Goal: Task Accomplishment & Management: Manage account settings

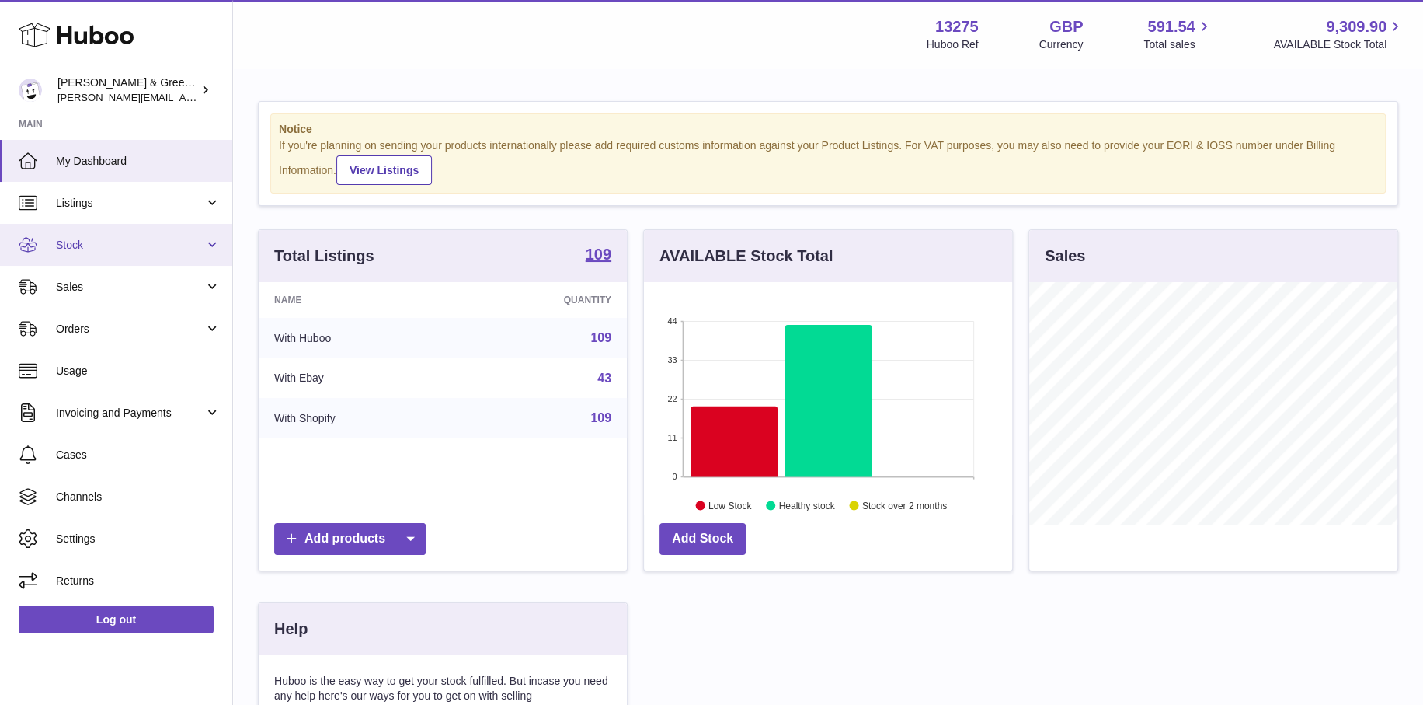
click at [117, 243] on span "Stock" at bounding box center [130, 245] width 148 height 15
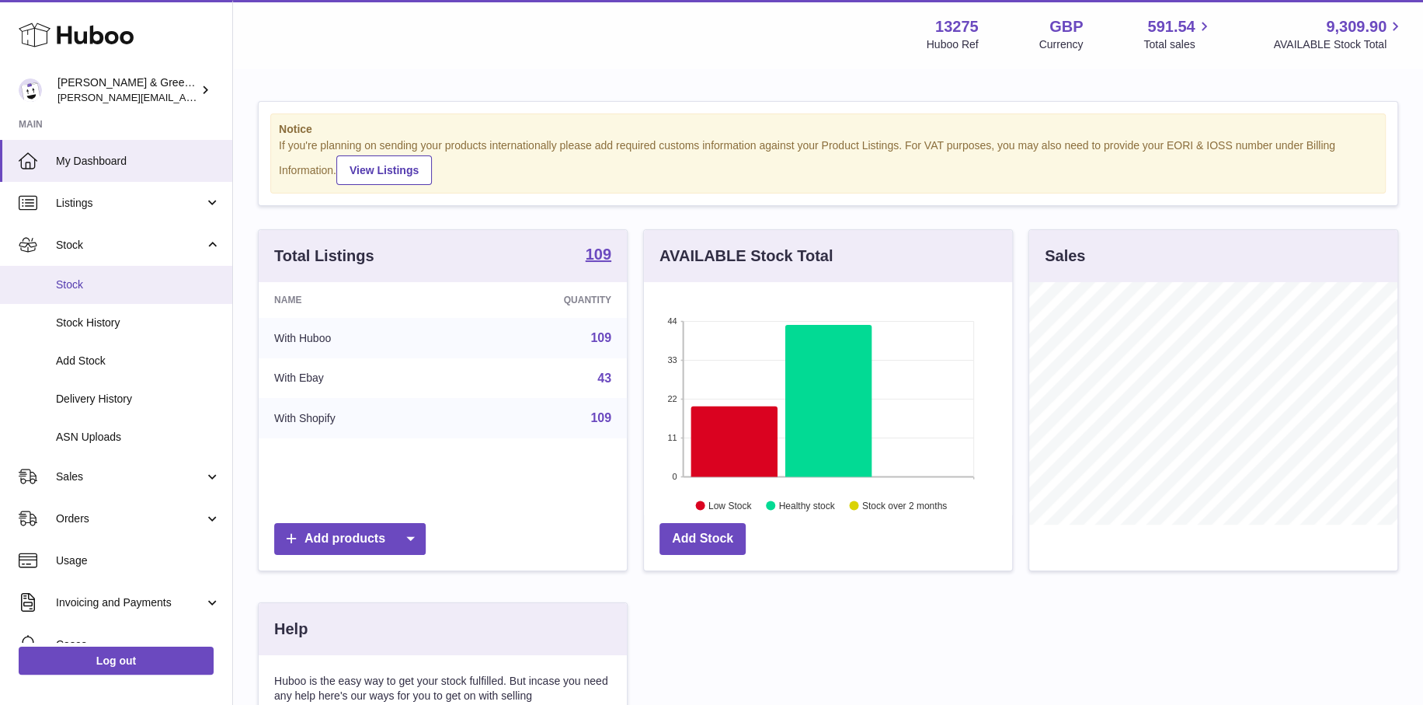
click at [111, 294] on link "Stock" at bounding box center [116, 285] width 232 height 38
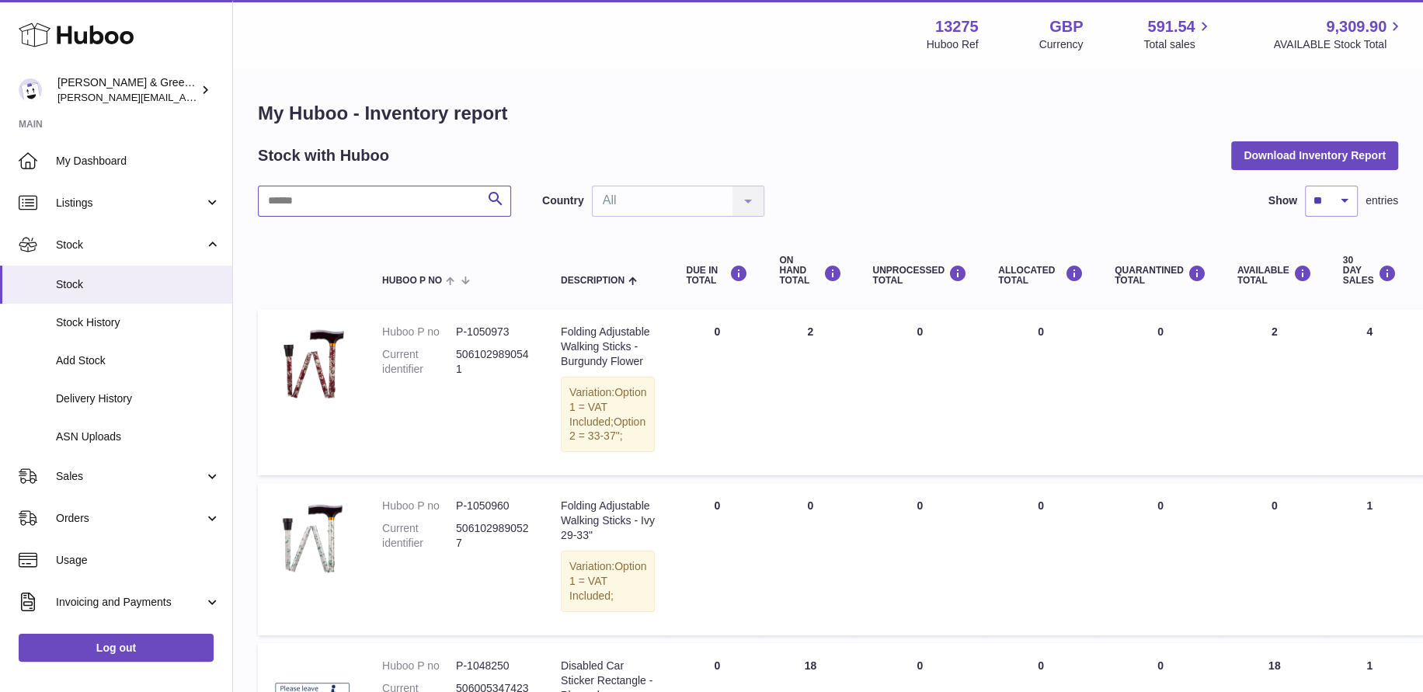
click at [455, 193] on input "text" at bounding box center [384, 201] width 253 height 31
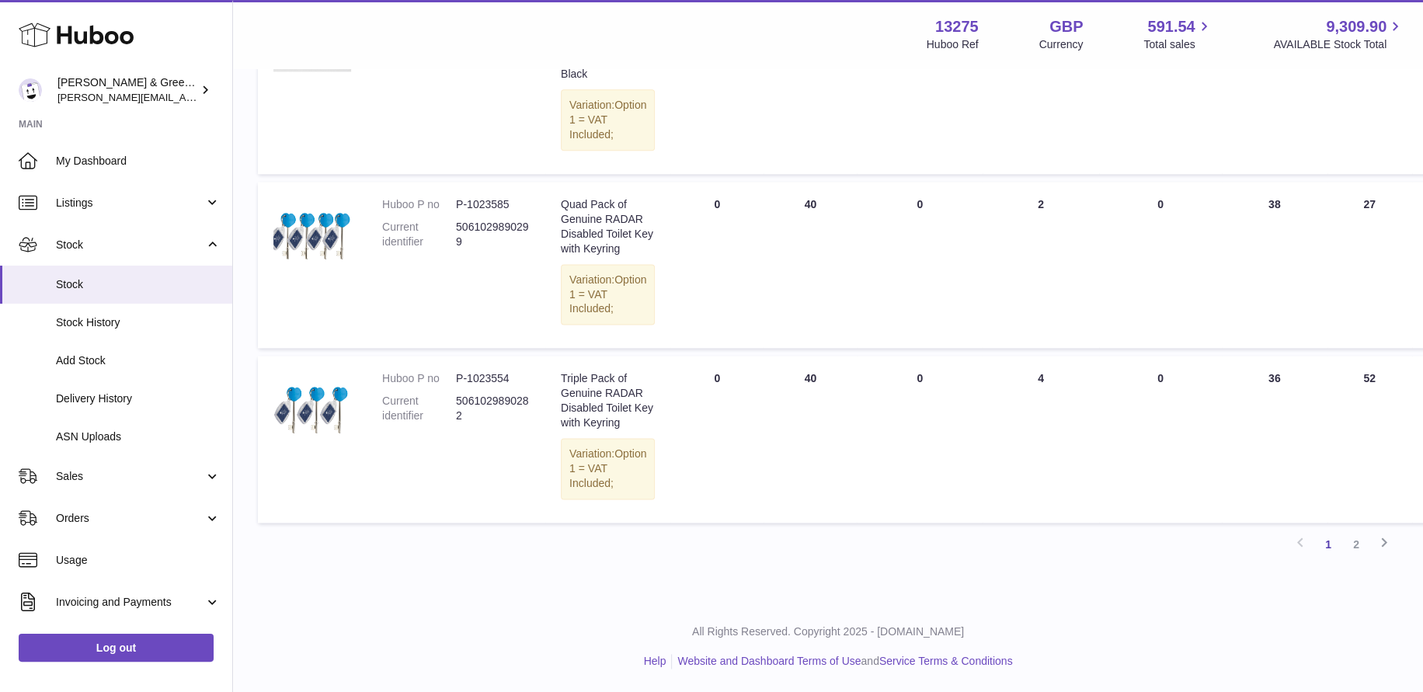
scroll to position [2060, 0]
click at [1352, 548] on link "2" at bounding box center [1357, 545] width 28 height 28
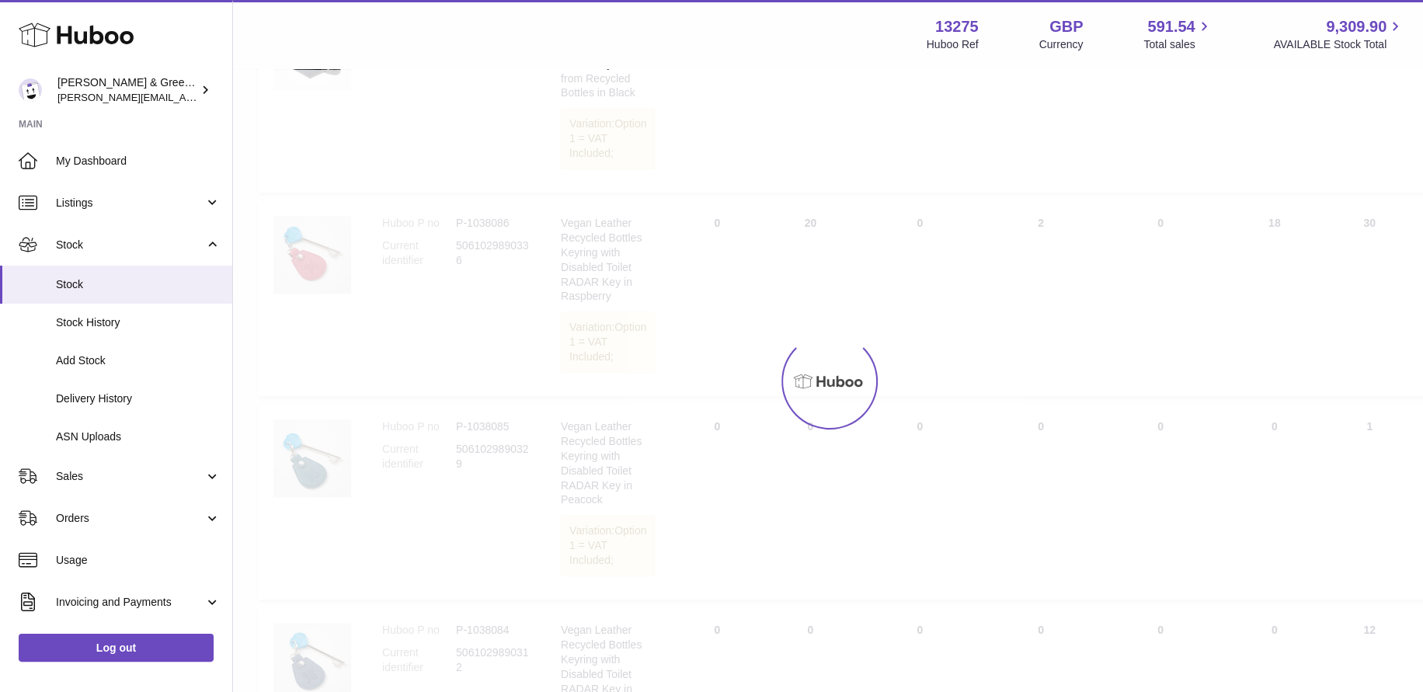
scroll to position [70, 0]
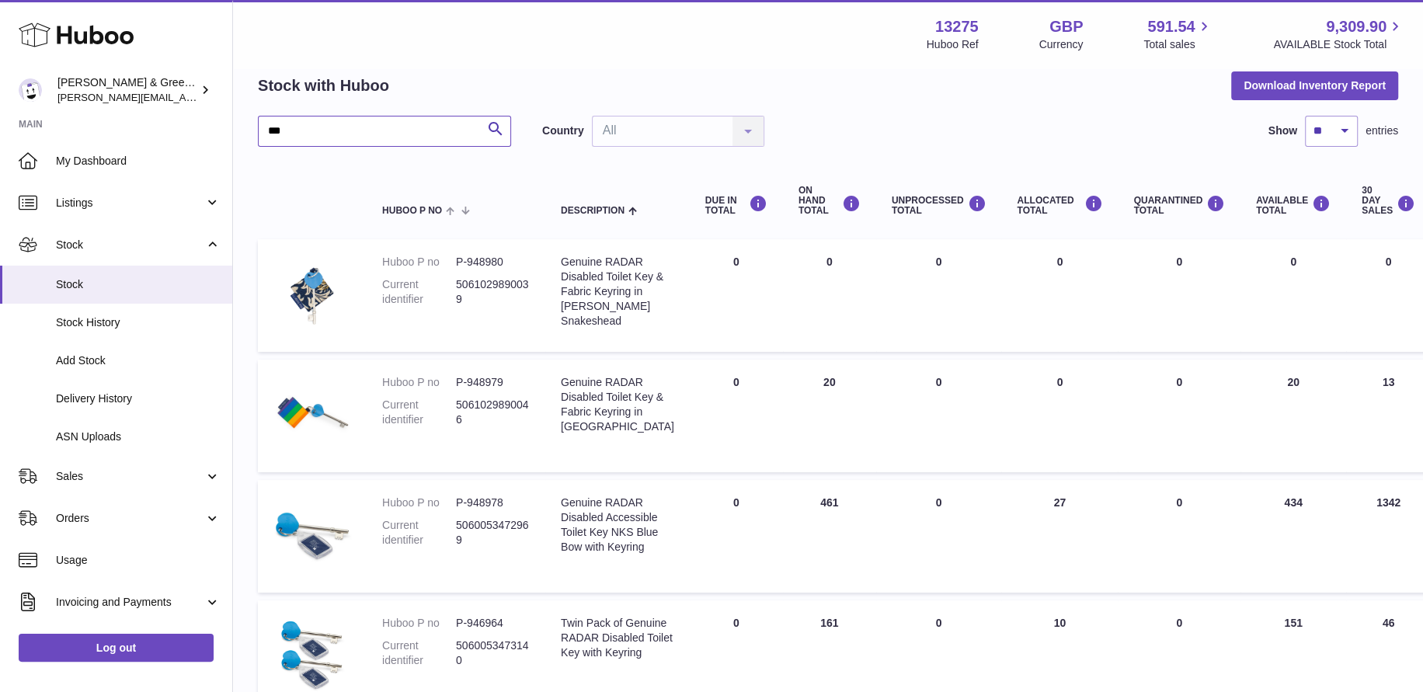
drag, startPoint x: 350, startPoint y: 129, endPoint x: 238, endPoint y: 152, distance: 114.9
click at [238, 152] on div "My Huboo - Inventory report Stock with Huboo Download Inventory Report *** Sear…" at bounding box center [828, 636] width 1190 height 1273
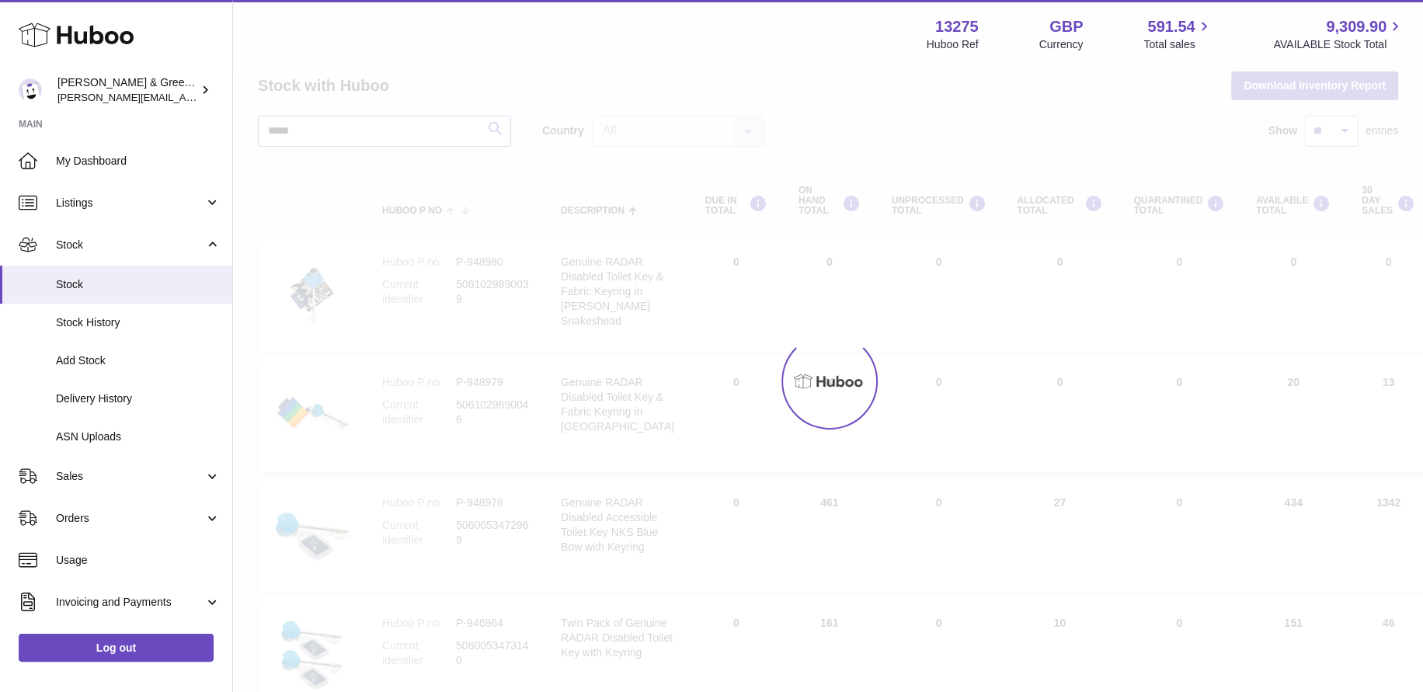
scroll to position [12, 0]
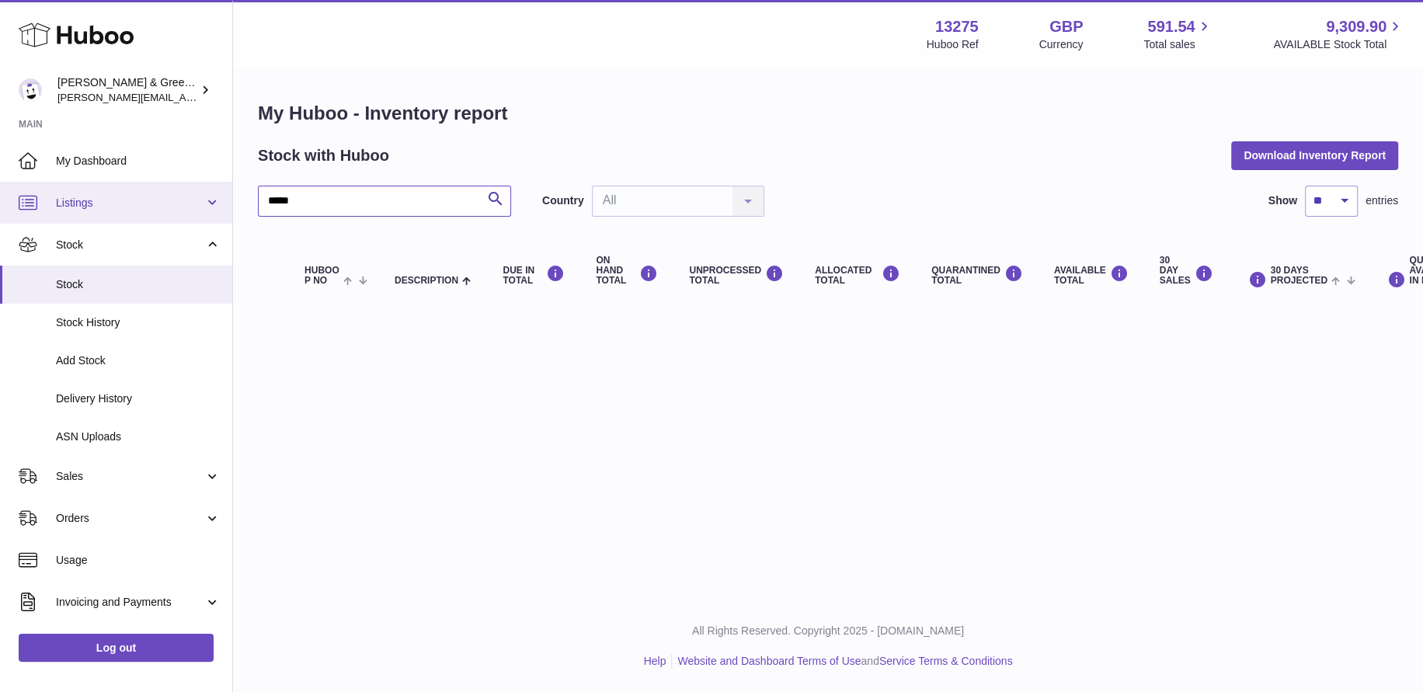
drag, startPoint x: 325, startPoint y: 190, endPoint x: 215, endPoint y: 188, distance: 109.6
click at [215, 188] on div "Huboo [PERSON_NAME] & Green Ltd [PERSON_NAME][EMAIL_ADDRESS][DOMAIN_NAME] Main …" at bounding box center [711, 346] width 1423 height 692
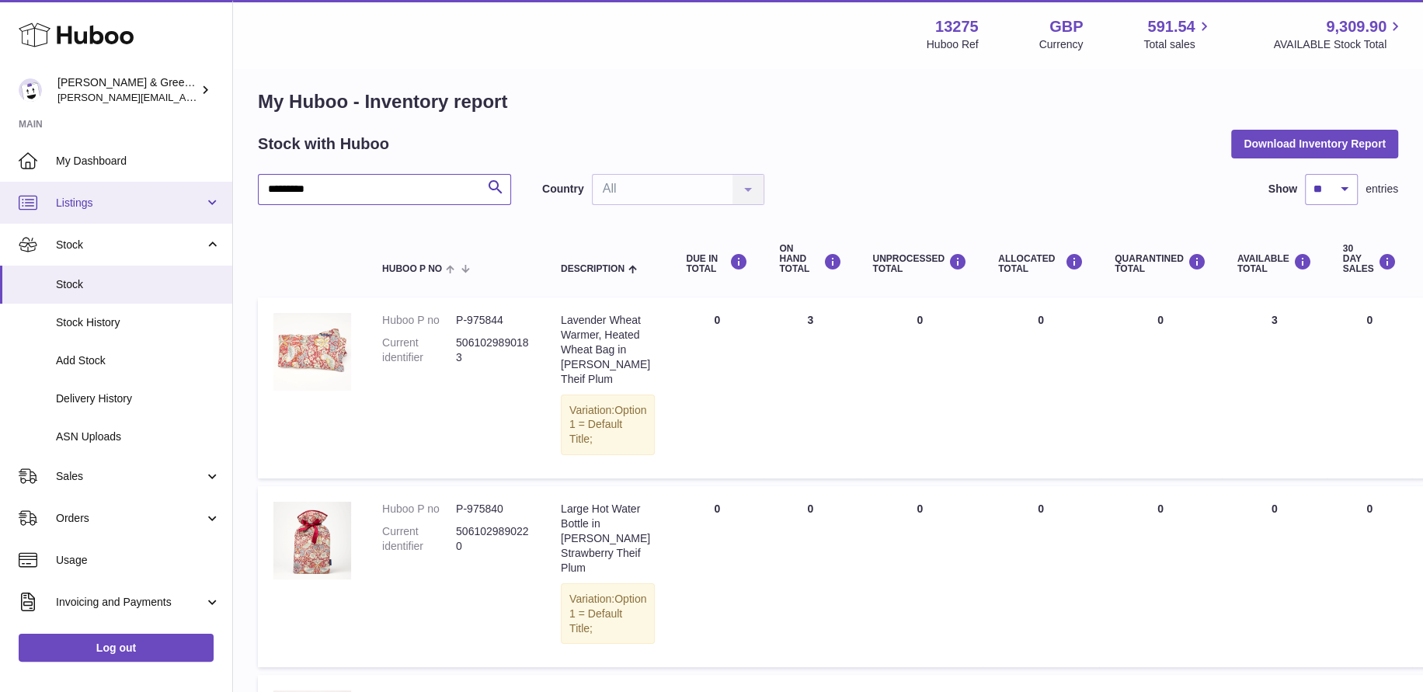
scroll to position [70, 0]
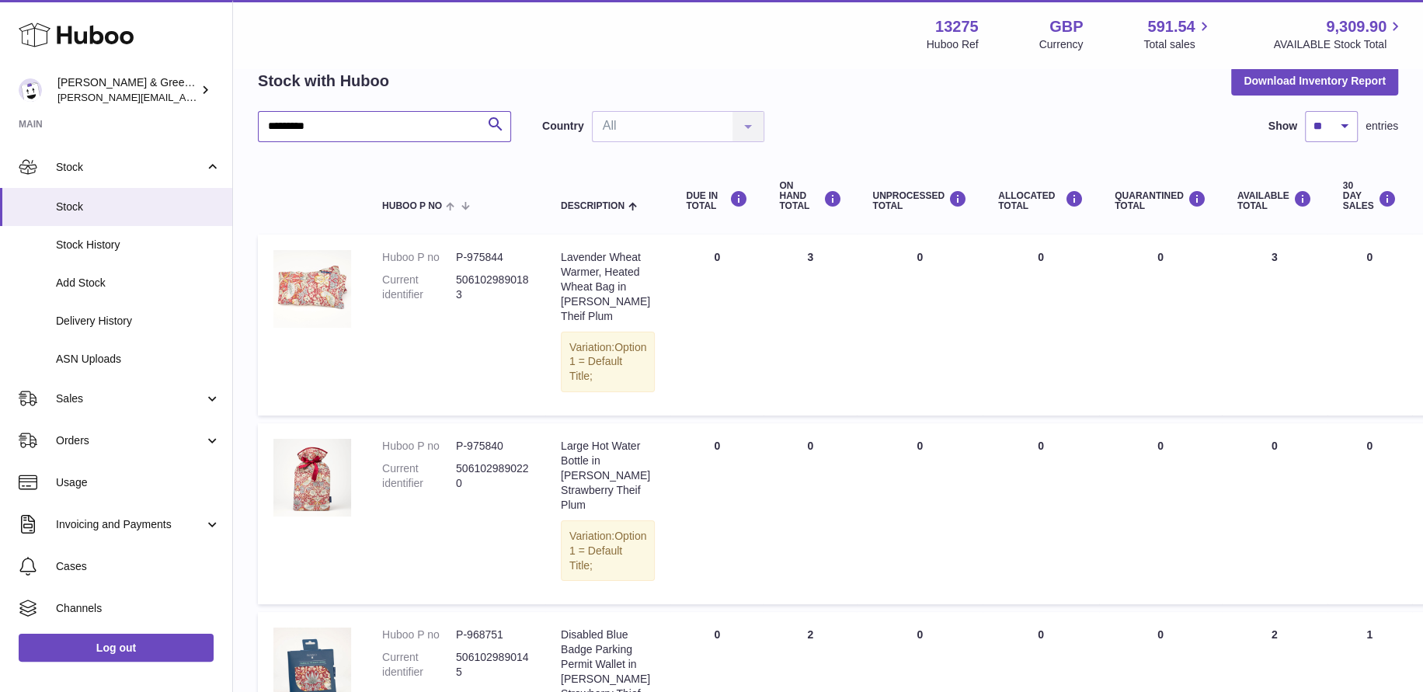
scroll to position [381, 0]
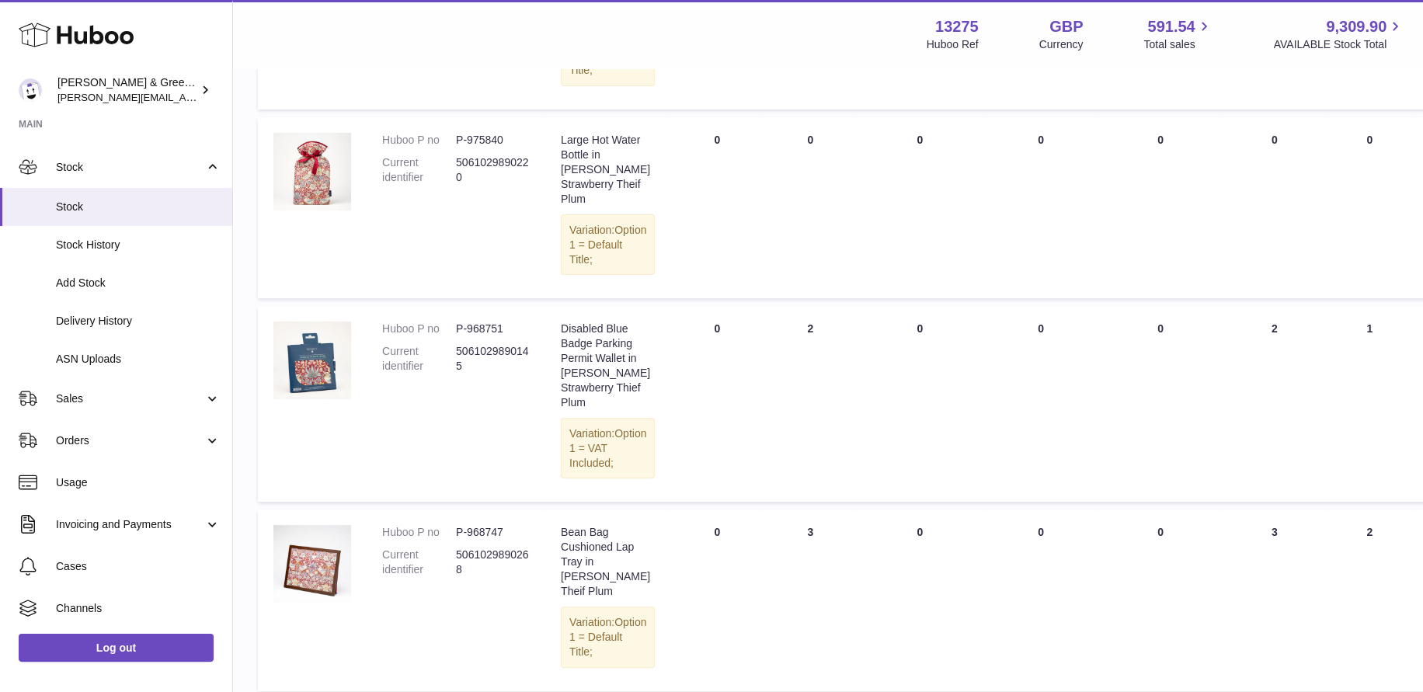
type input "*********"
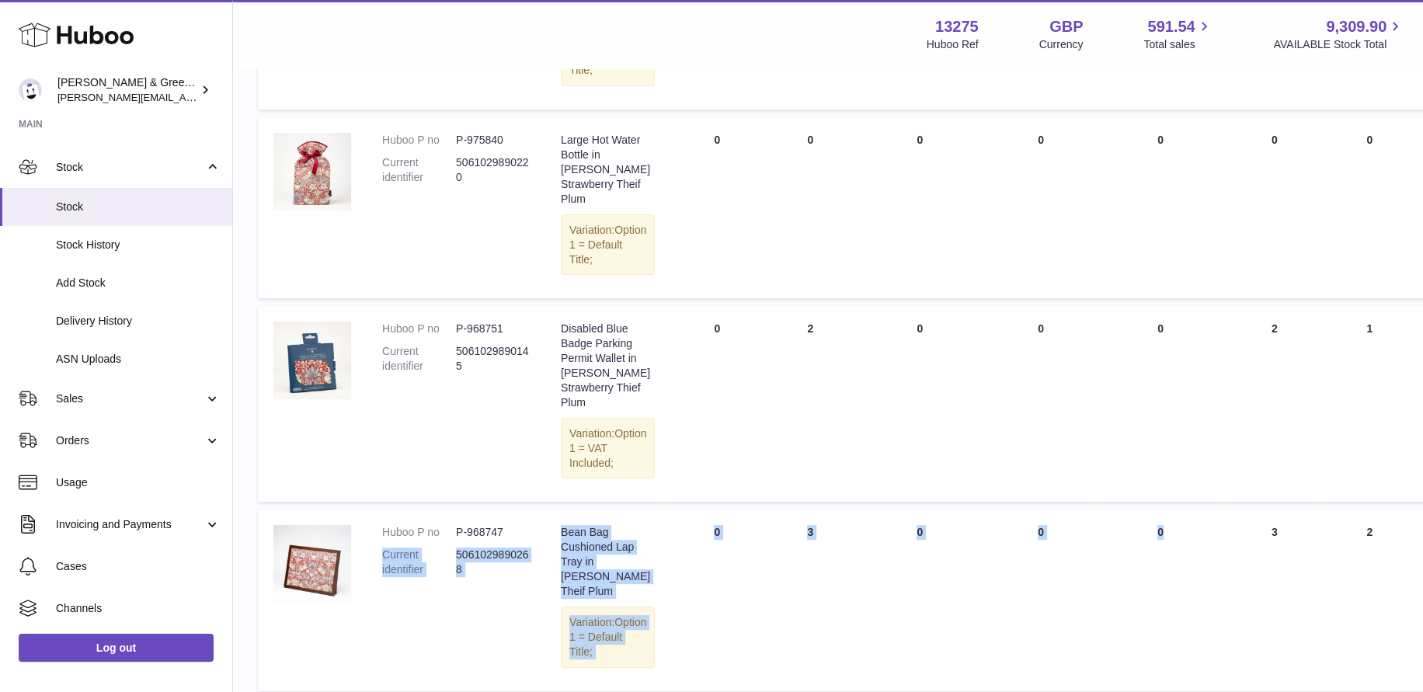
drag, startPoint x: 538, startPoint y: 566, endPoint x: 1224, endPoint y: 600, distance: 686.1
click at [1224, 600] on tr "Huboo P no P-968747 Current identifier 5061029890268 Description Bean Bag Cushi…" at bounding box center [1058, 600] width 1600 height 181
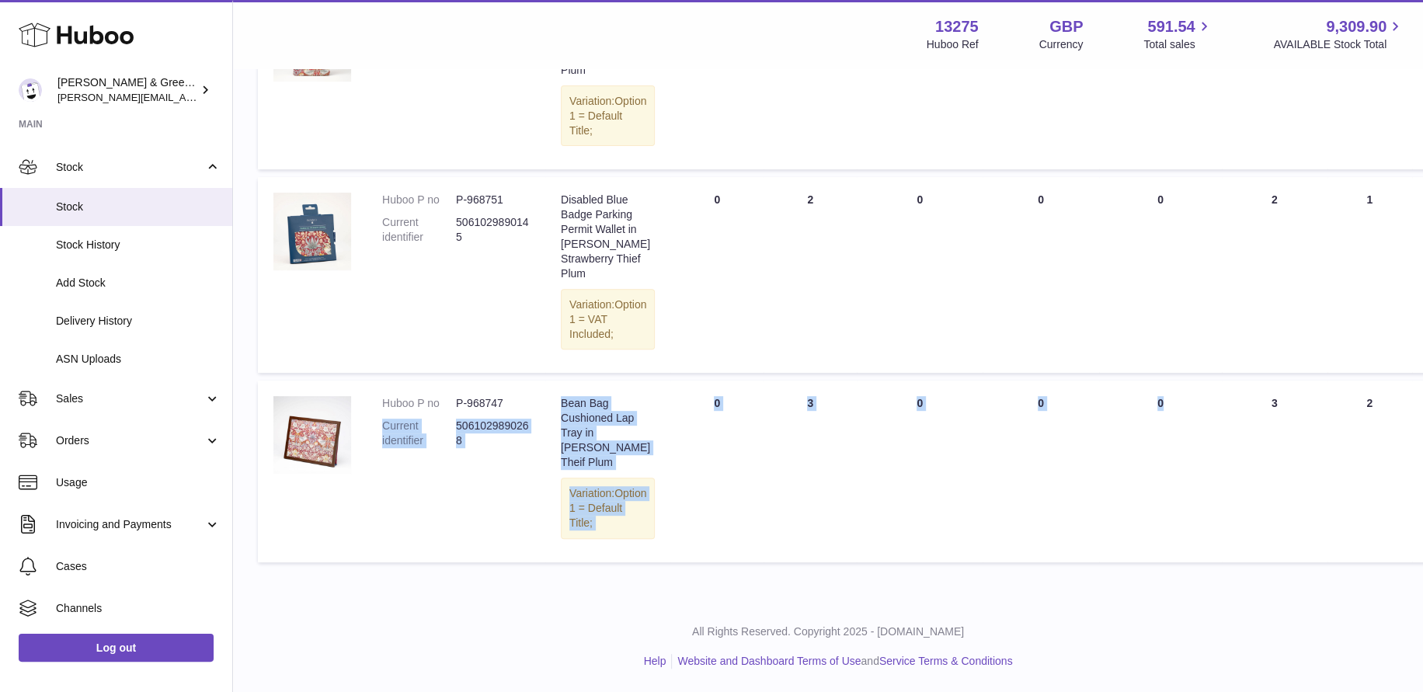
scroll to position [566, 0]
click at [859, 397] on td "UNPROCESSED Total 0" at bounding box center [920, 471] width 126 height 181
